Goal: Find specific page/section: Find specific page/section

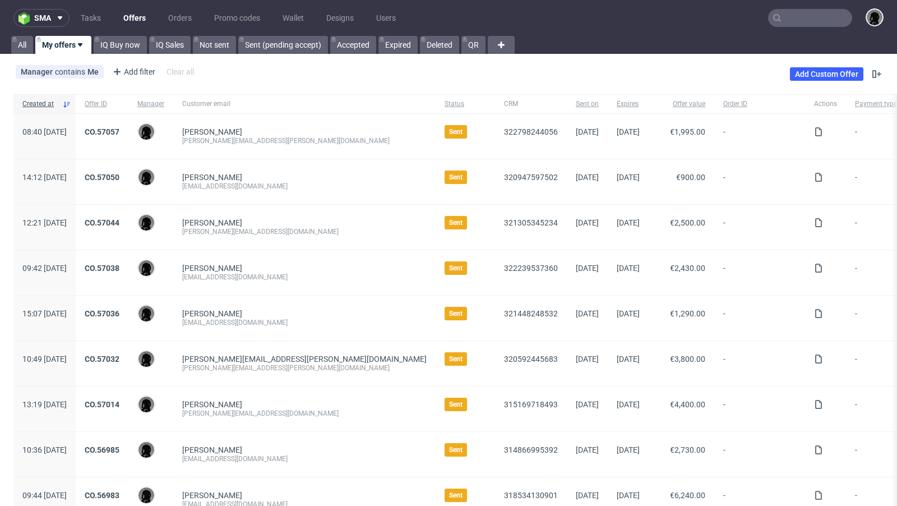
click at [458, 80] on div "Manager contains Me Add filter Hide filters Clear all Add Custom Offer" at bounding box center [448, 73] width 897 height 31
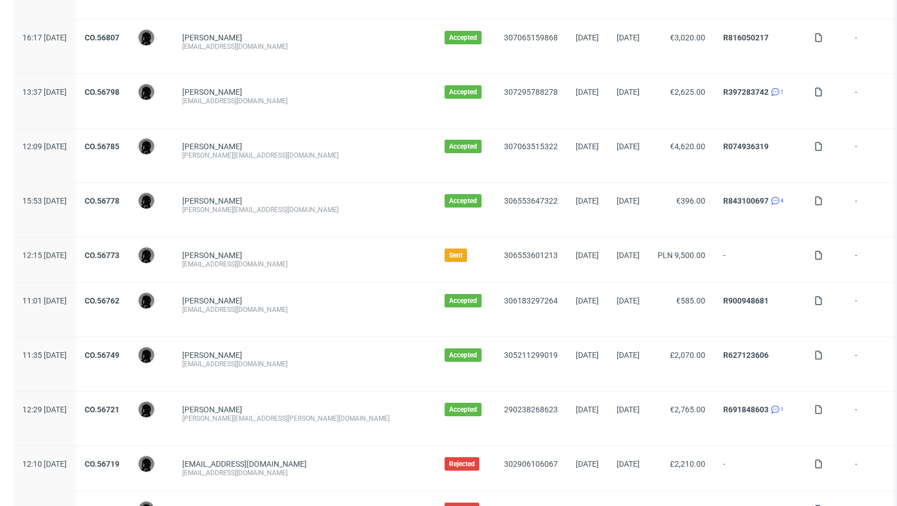
scroll to position [984, 0]
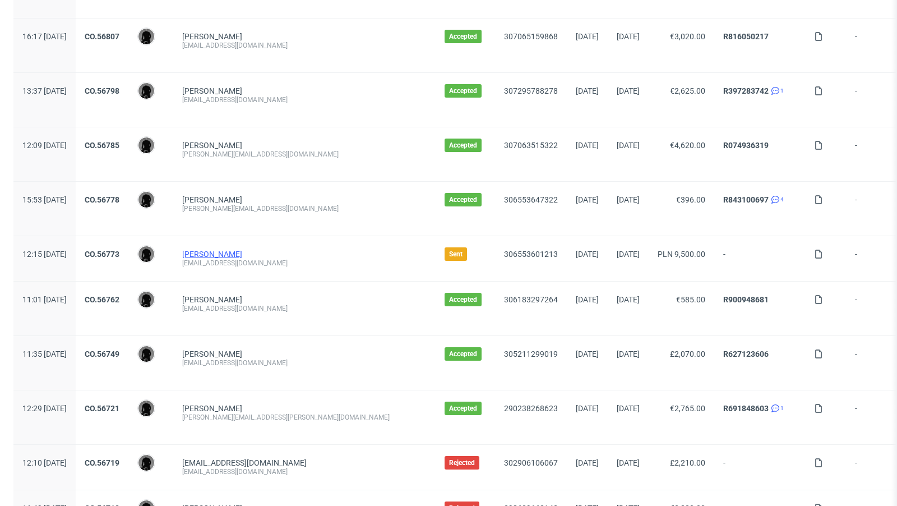
click at [240, 249] on link "[PERSON_NAME]" at bounding box center [212, 253] width 60 height 9
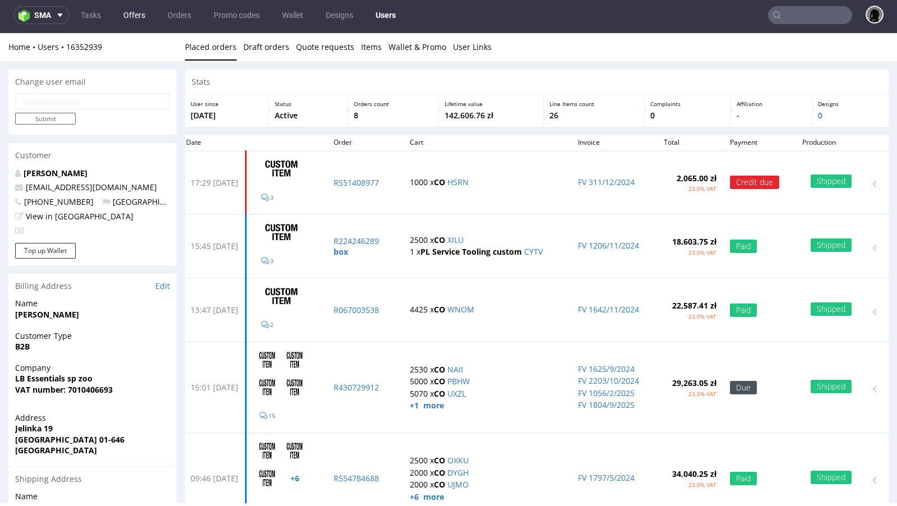
click at [134, 14] on link "Offers" at bounding box center [134, 15] width 35 height 18
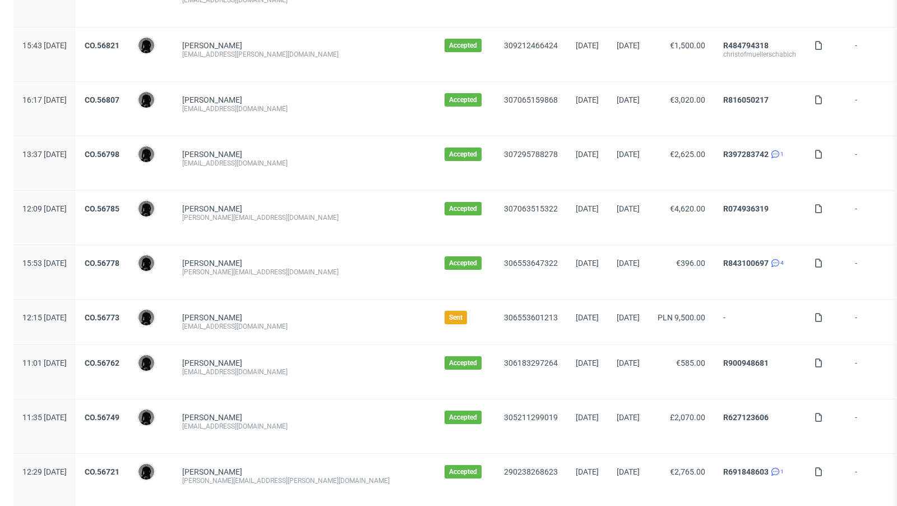
scroll to position [1132, 0]
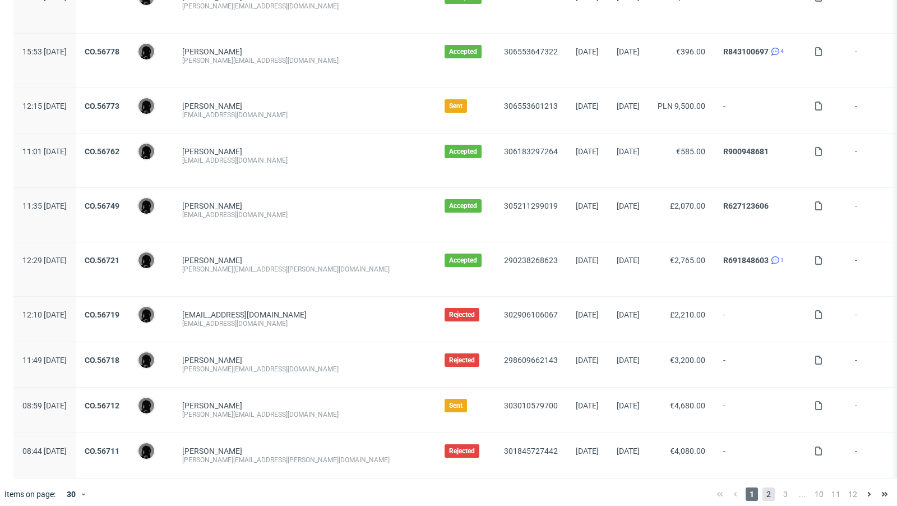
click at [762, 487] on span "2" at bounding box center [768, 493] width 12 height 13
